Goal: Contribute content: Contribute content

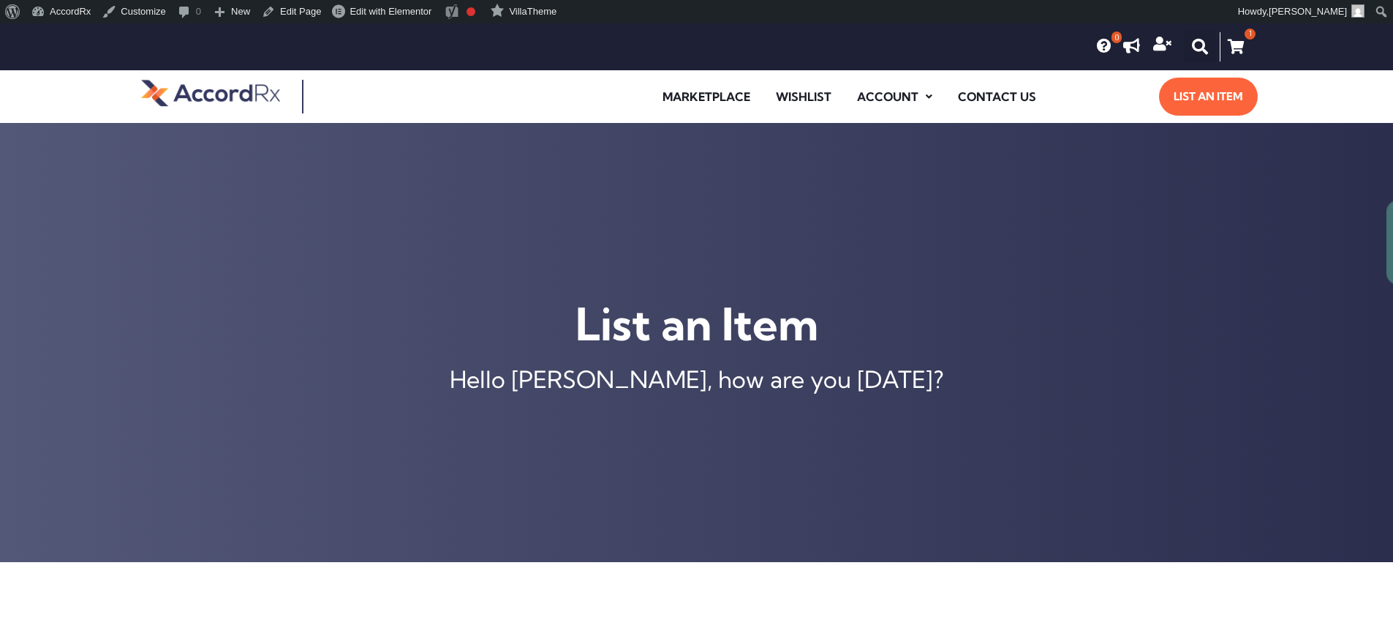
type input "[MEDICAL_DATA] ER 105 MG TABLET"
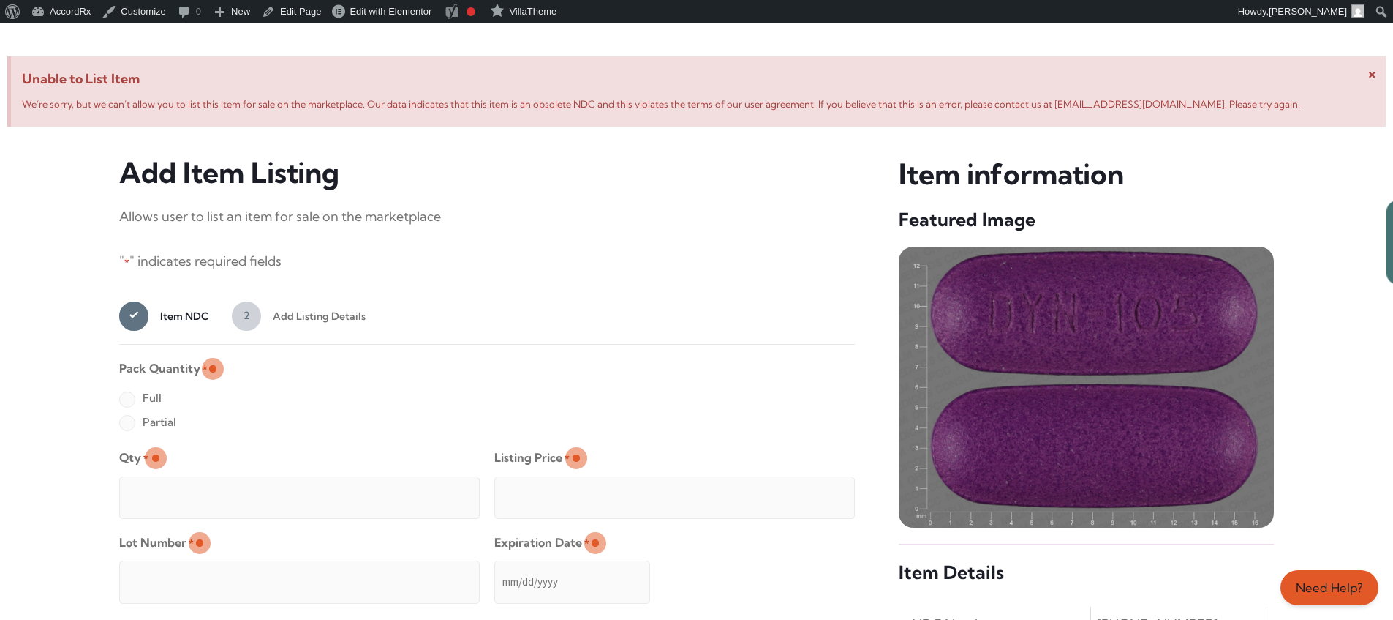
scroll to position [562, 0]
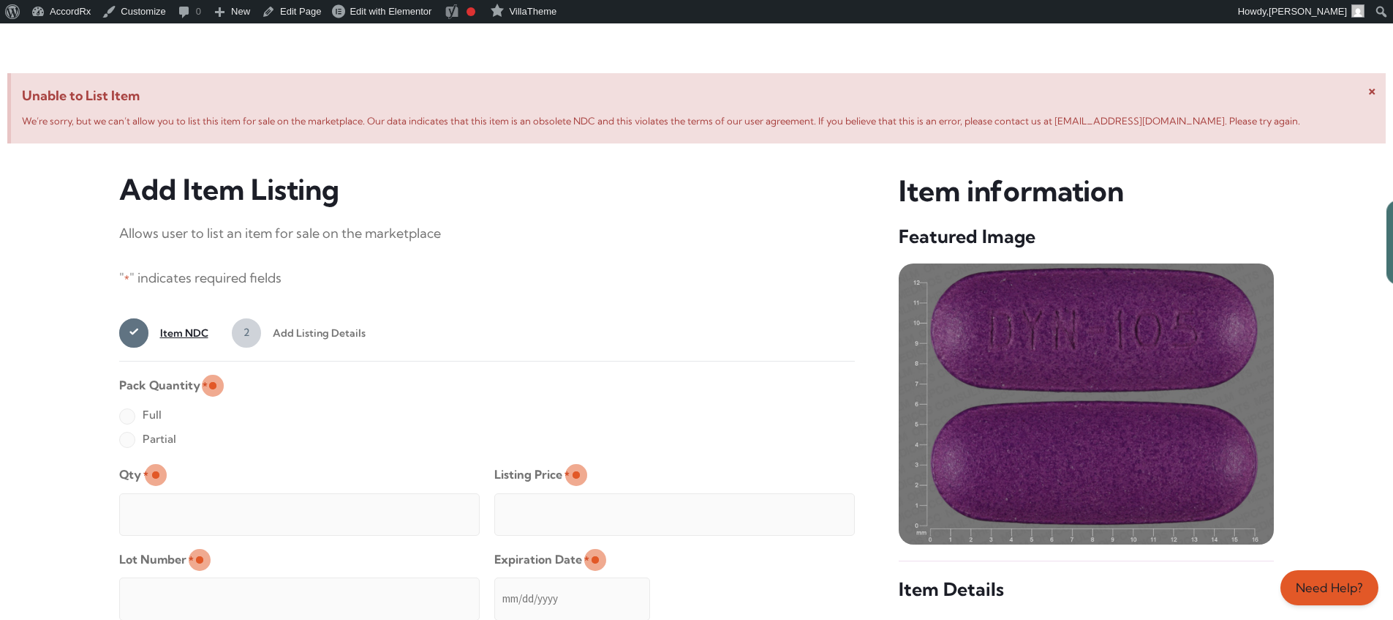
click at [127, 417] on label "Full" at bounding box center [140, 414] width 42 height 23
click at [0, 0] on input "Full" at bounding box center [0, 0] width 0 height 0
click at [174, 497] on input "Qty *" at bounding box center [299, 514] width 361 height 42
type input "2"
click at [814, 510] on input "Listing Price *" at bounding box center [674, 514] width 361 height 42
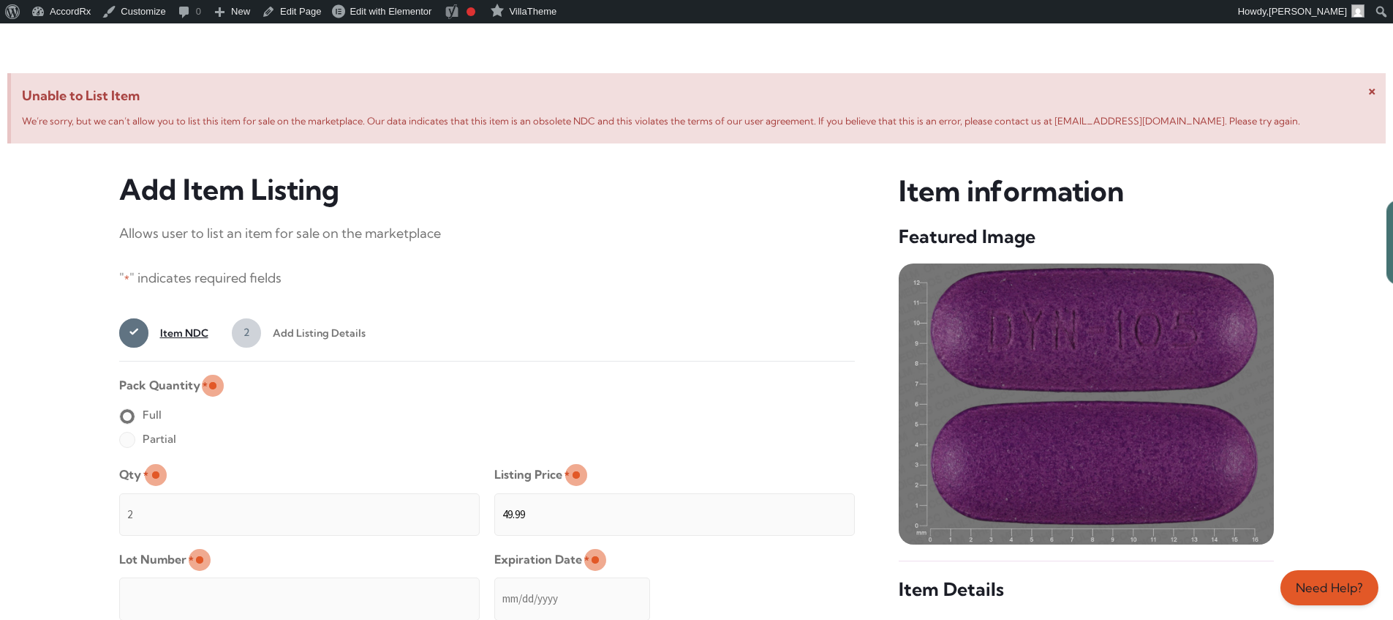
type input "49.99"
click at [394, 588] on input "Lot Number *" at bounding box center [299, 598] width 361 height 42
type input "TEST23456"
click at [495, 584] on input "Expiration Date *" at bounding box center [572, 598] width 156 height 42
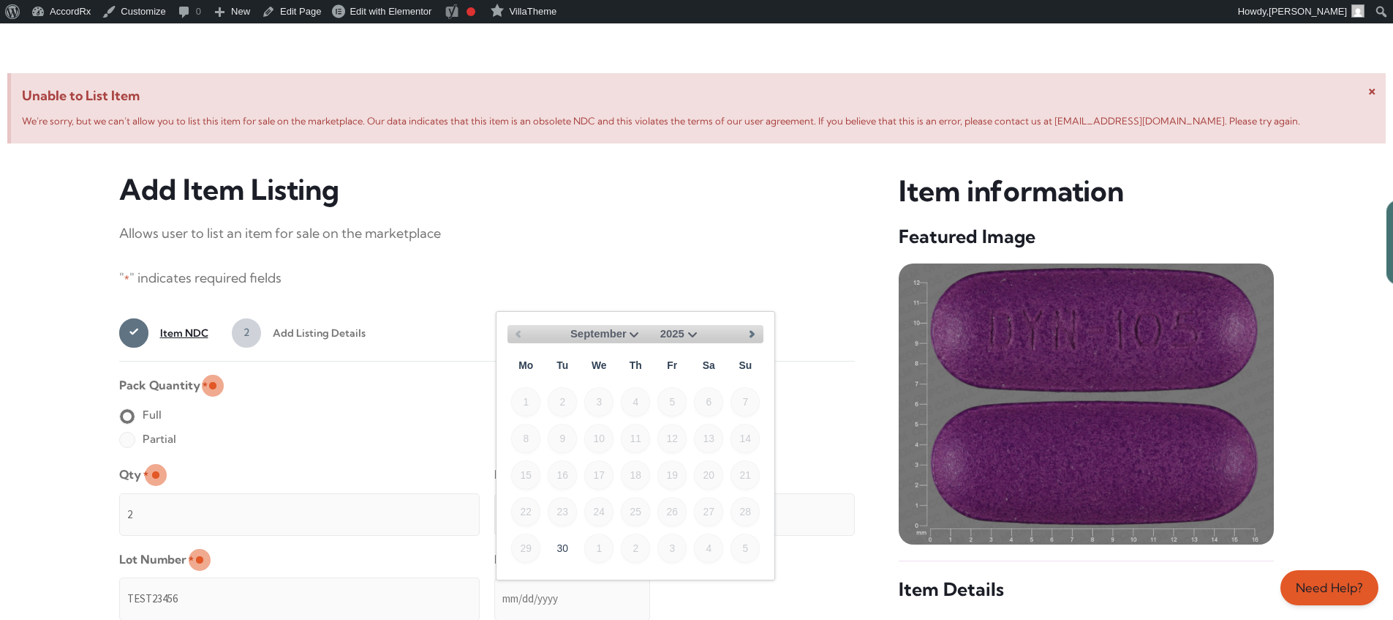
click at [629, 332] on select "September October November December" at bounding box center [607, 334] width 72 height 18
click at [569, 541] on link "30" at bounding box center [562, 546] width 29 height 29
type input "[DATE]"
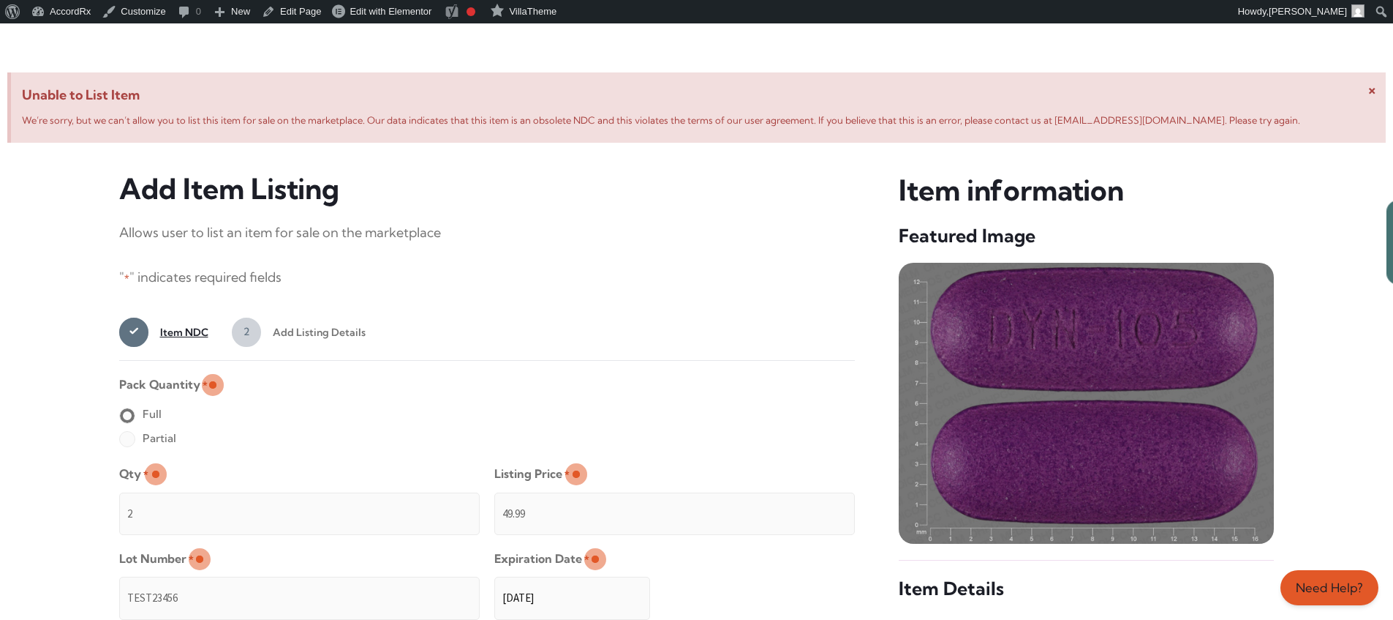
scroll to position [1168, 0]
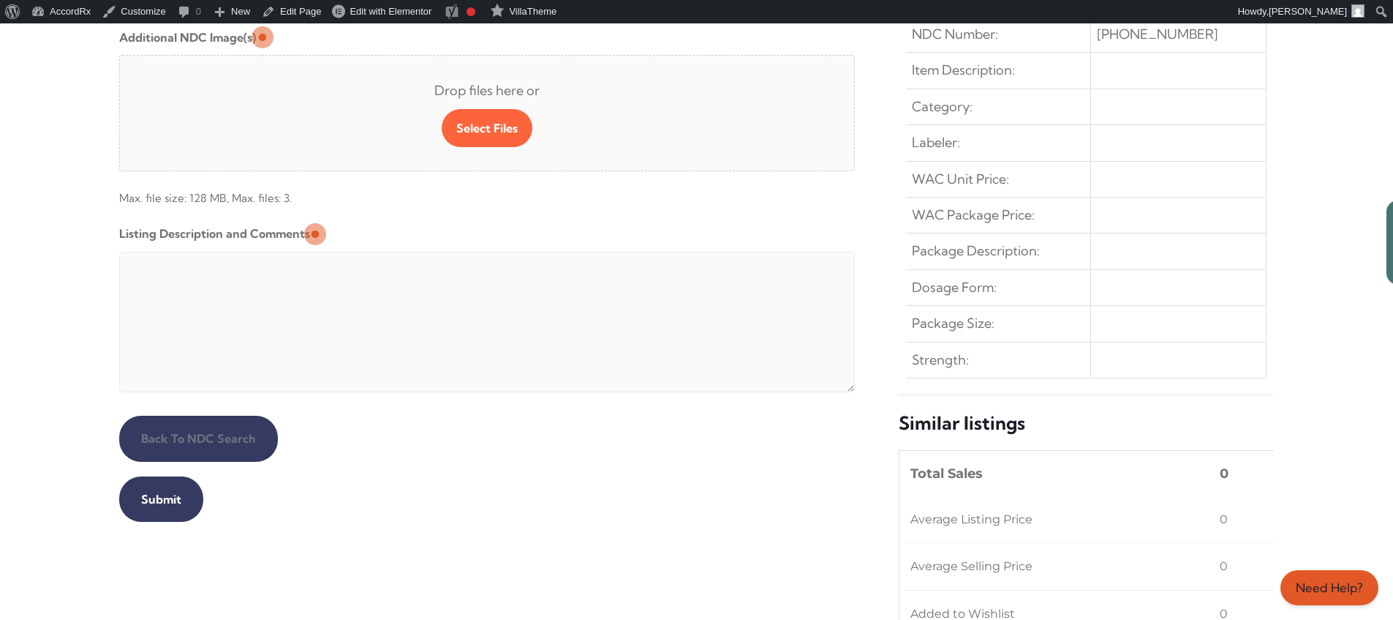
click at [473, 255] on textarea "Listing Description and Comments" at bounding box center [487, 322] width 737 height 140
type textarea "Automated Testing - list comment from [MEDICAL_DATA][DOMAIN_NAME]"
click at [159, 499] on input "Submit" at bounding box center [161, 498] width 84 height 45
